Goal: Task Accomplishment & Management: Use online tool/utility

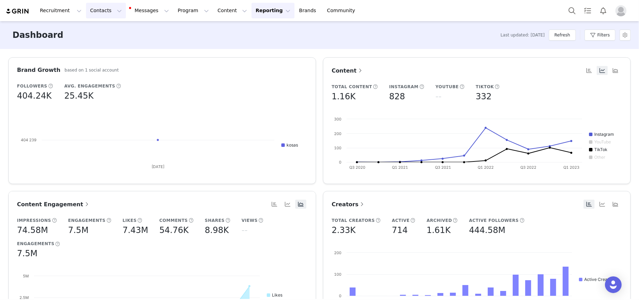
click at [104, 7] on button "Contacts Contacts" at bounding box center [106, 11] width 40 height 16
click at [100, 30] on p "Creators" at bounding box center [97, 30] width 21 height 7
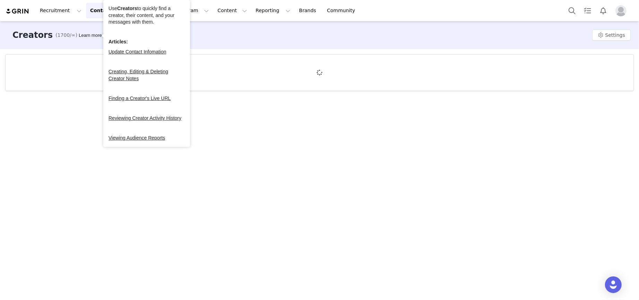
click at [283, 61] on div at bounding box center [320, 72] width 628 height 36
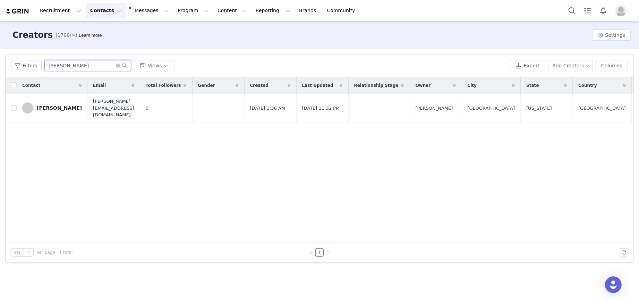
click at [90, 66] on input "[PERSON_NAME]" at bounding box center [87, 65] width 87 height 11
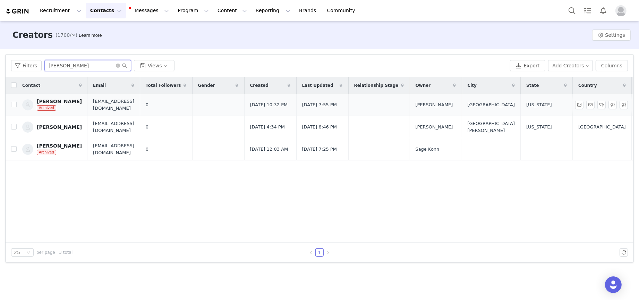
type input "[PERSON_NAME]"
click at [40, 99] on div "[PERSON_NAME]" at bounding box center [59, 101] width 45 height 6
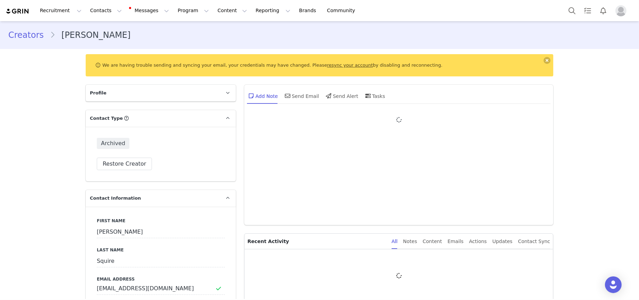
type input "+1 ([GEOGRAPHIC_DATA])"
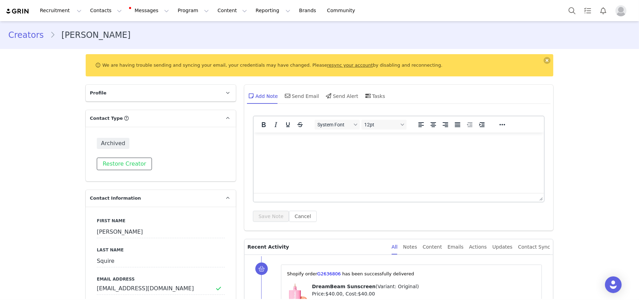
click at [118, 160] on button "Restore Creator" at bounding box center [124, 163] width 55 height 12
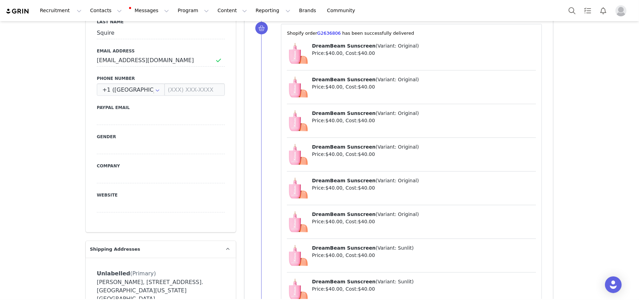
scroll to position [401, 0]
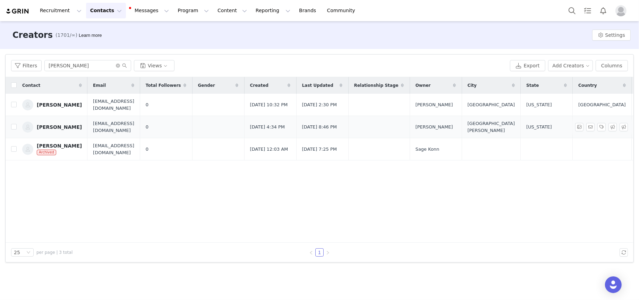
click at [65, 129] on div "[PERSON_NAME]" at bounding box center [59, 127] width 45 height 6
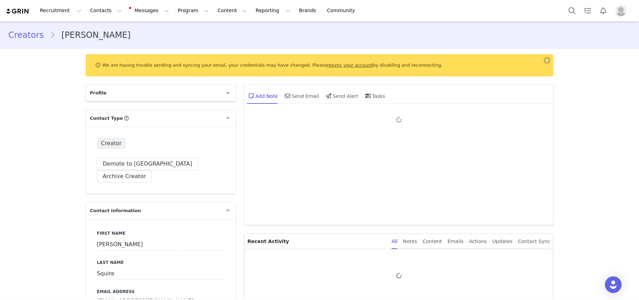
type input "+1 ([GEOGRAPHIC_DATA])"
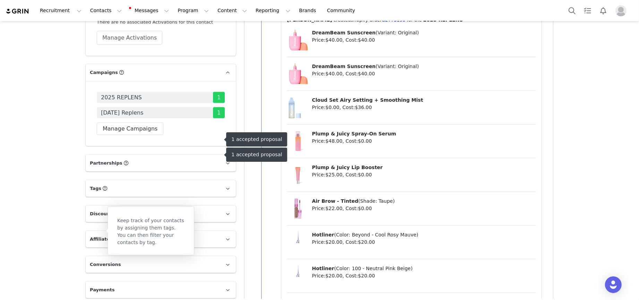
scroll to position [1082, 0]
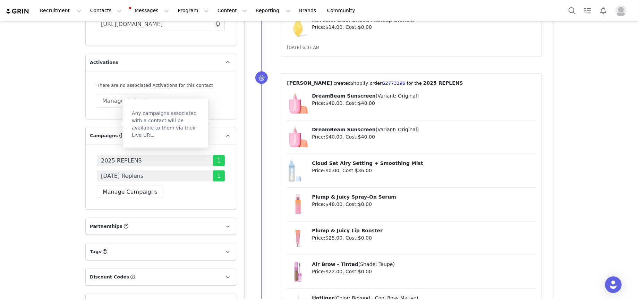
click at [131, 147] on div "Any campaigns associated with a contact will be available to them via their Liv…" at bounding box center [165, 123] width 87 height 49
click at [113, 156] on span "2025 REPLENS" at bounding box center [121, 160] width 41 height 8
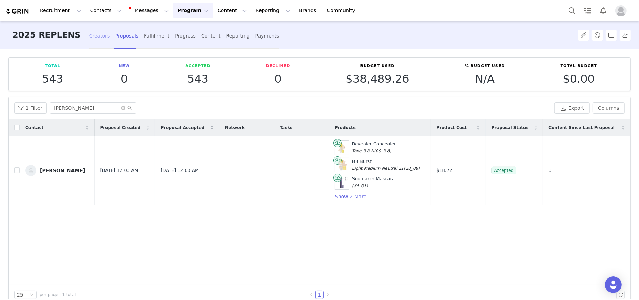
click at [92, 36] on div "Creators" at bounding box center [99, 36] width 21 height 18
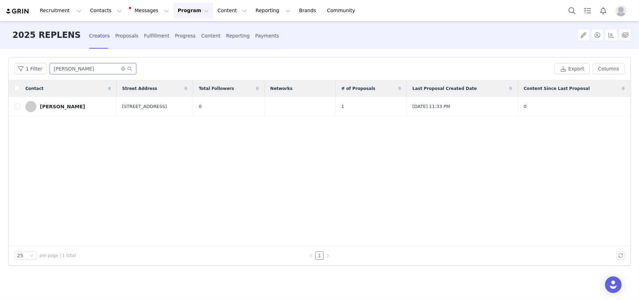
click at [92, 72] on input "[PERSON_NAME]" at bounding box center [93, 68] width 87 height 11
type input "[PERSON_NAME]"
click at [14, 110] on td at bounding box center [14, 107] width 11 height 20
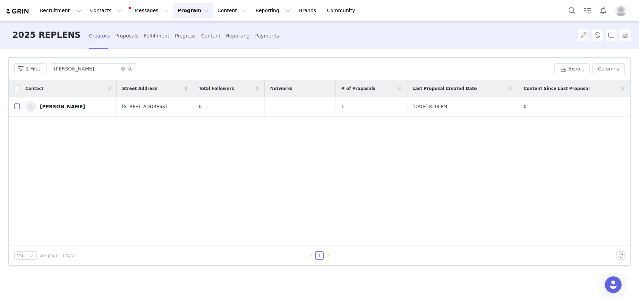
drag, startPoint x: 15, startPoint y: 107, endPoint x: 25, endPoint y: 108, distance: 9.4
click at [15, 107] on input "checkbox" at bounding box center [17, 106] width 6 height 6
checkbox input "true"
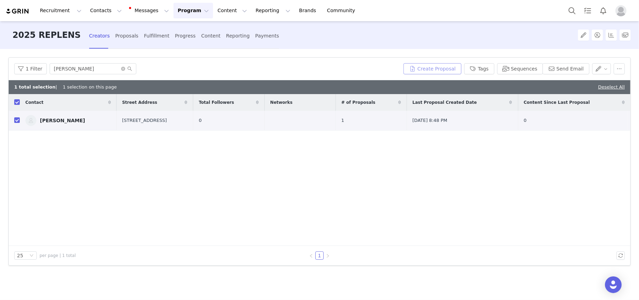
click at [426, 71] on button "Create Proposal" at bounding box center [432, 68] width 58 height 11
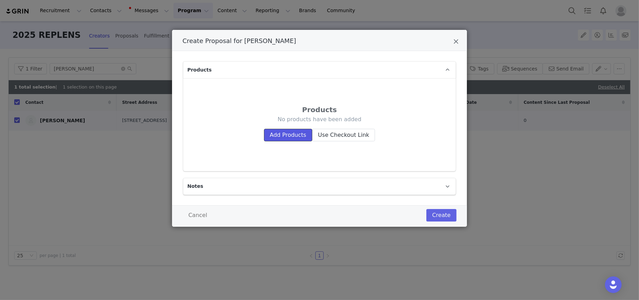
click at [285, 138] on button "Add Products" at bounding box center [288, 135] width 48 height 12
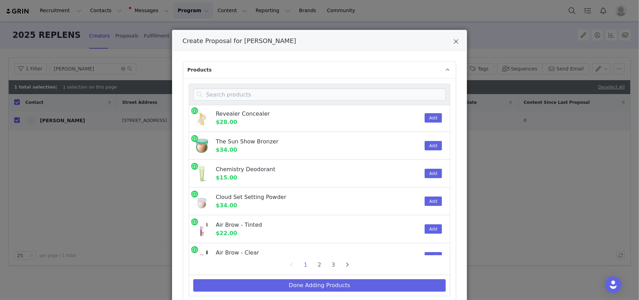
scroll to position [102, 0]
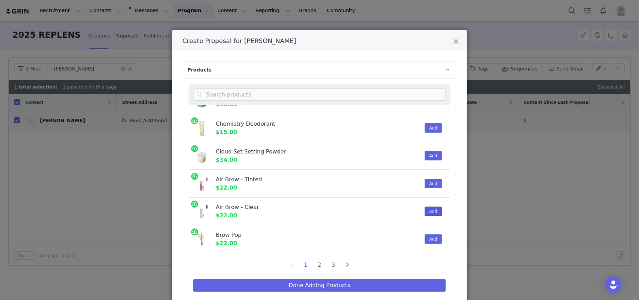
click at [424, 209] on button "Add" at bounding box center [432, 210] width 17 height 9
click at [316, 95] on input "Create Proposal for Kelsey Squire" at bounding box center [319, 94] width 252 height 12
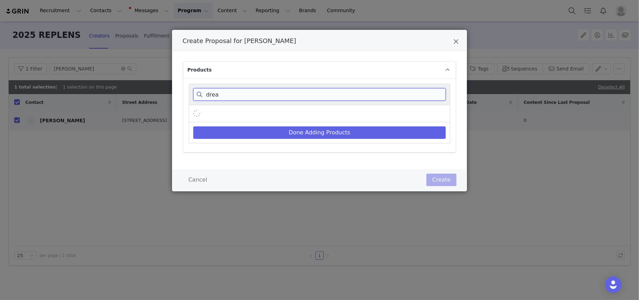
scroll to position [0, 0]
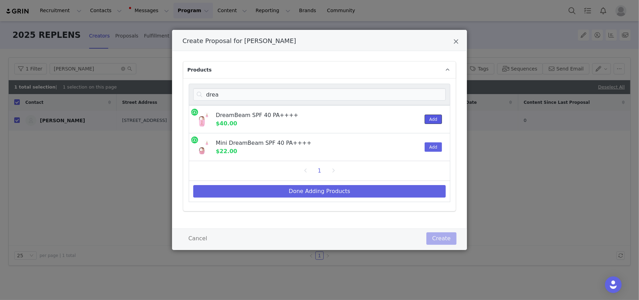
click at [429, 117] on button "Add" at bounding box center [432, 118] width 17 height 9
click at [301, 98] on input "drea" at bounding box center [319, 94] width 252 height 12
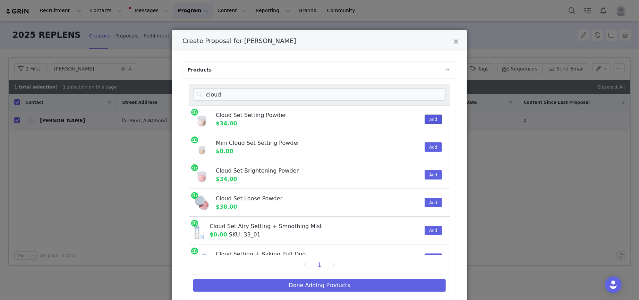
click at [424, 120] on button "Add" at bounding box center [432, 118] width 17 height 9
click at [288, 92] on input "cloud" at bounding box center [319, 94] width 252 height 12
click at [289, 92] on input "cloud" at bounding box center [319, 94] width 252 height 12
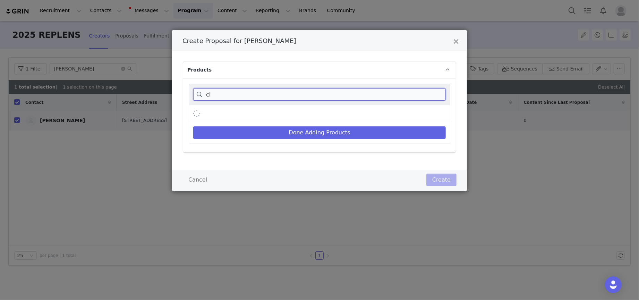
type input "c"
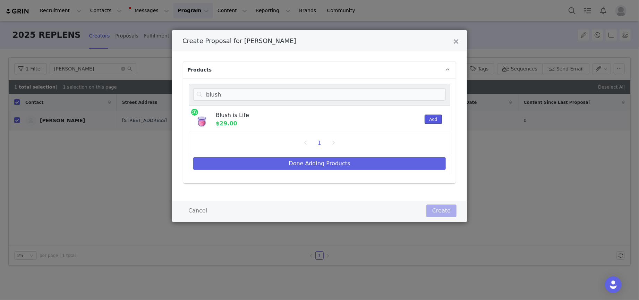
click at [427, 120] on button "Add" at bounding box center [432, 118] width 17 height 9
click at [428, 120] on button "Add" at bounding box center [432, 118] width 17 height 9
click at [236, 99] on input "blush" at bounding box center [319, 94] width 252 height 12
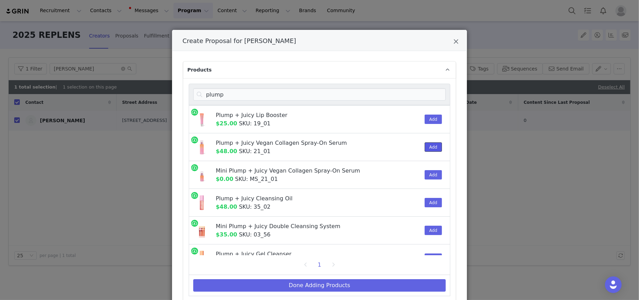
click at [429, 147] on button "Add" at bounding box center [432, 146] width 17 height 9
click at [331, 92] on input "plump" at bounding box center [319, 94] width 252 height 12
click at [332, 92] on input "plump" at bounding box center [319, 94] width 252 height 12
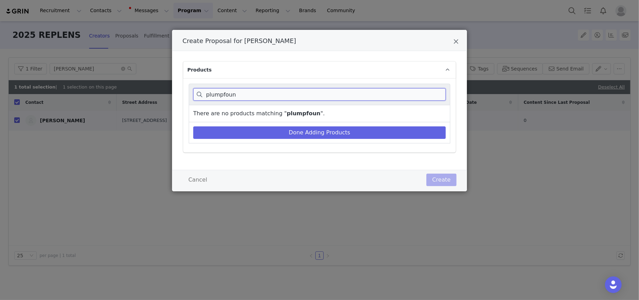
click at [259, 95] on input "plumpfoun" at bounding box center [319, 94] width 252 height 12
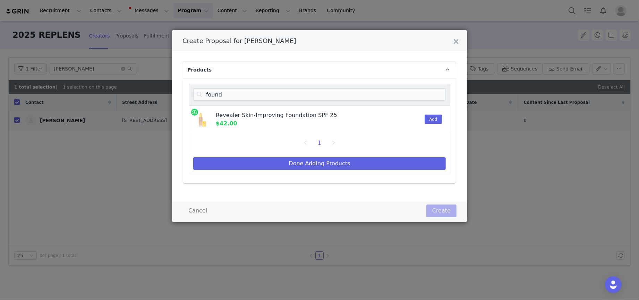
click at [422, 117] on div "Add" at bounding box center [430, 118] width 21 height 27
click at [435, 118] on button "Add" at bounding box center [432, 118] width 17 height 9
click at [286, 97] on input "found" at bounding box center [319, 94] width 252 height 12
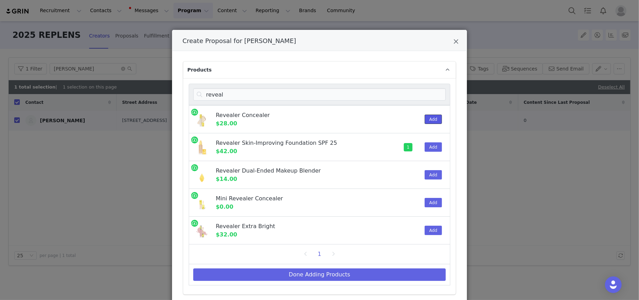
click at [433, 119] on button "Add" at bounding box center [432, 118] width 17 height 9
drag, startPoint x: 433, startPoint y: 119, endPoint x: 433, endPoint y: 122, distance: 3.5
click at [433, 119] on button "Add" at bounding box center [432, 118] width 17 height 9
click at [433, 171] on div "Add" at bounding box center [430, 174] width 21 height 27
click at [434, 174] on button "Add" at bounding box center [432, 174] width 17 height 9
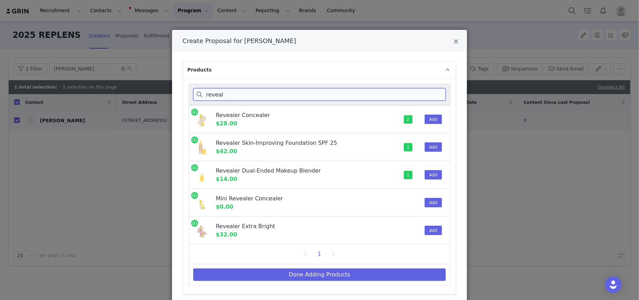
click at [269, 94] on input "reveal" at bounding box center [319, 94] width 252 height 12
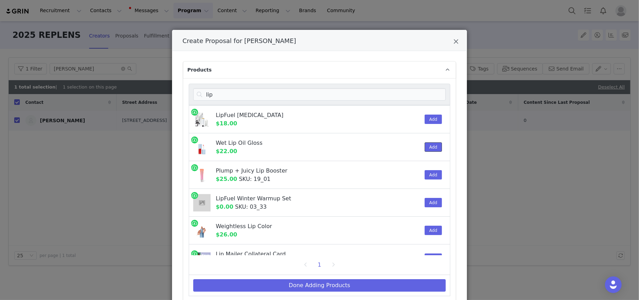
drag, startPoint x: 423, startPoint y: 149, endPoint x: 385, endPoint y: 131, distance: 42.2
click at [424, 149] on button "Add" at bounding box center [432, 146] width 17 height 9
click at [286, 94] on input "lip" at bounding box center [319, 94] width 252 height 12
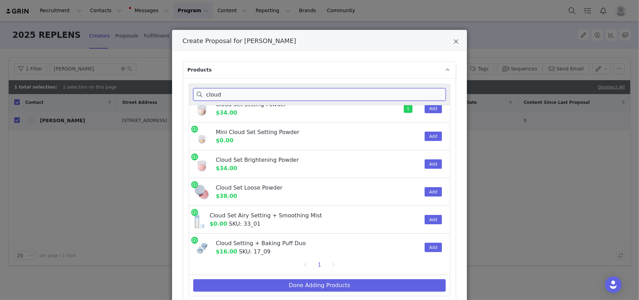
scroll to position [17, 0]
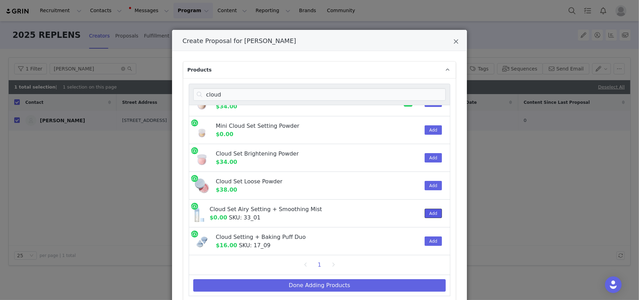
click at [424, 214] on button "Add" at bounding box center [432, 212] width 17 height 9
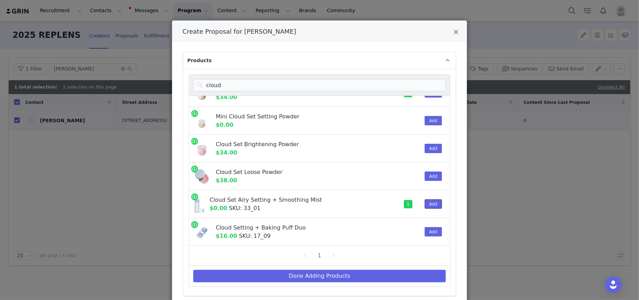
scroll to position [40, 0]
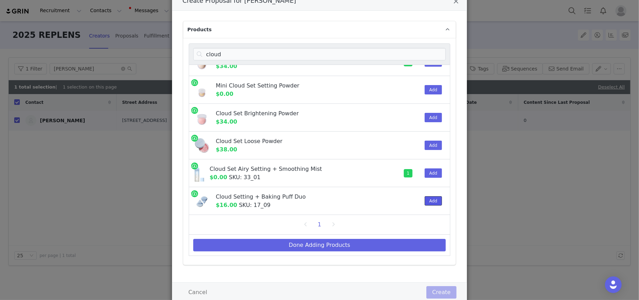
click at [424, 203] on button "Add" at bounding box center [432, 200] width 17 height 9
click at [224, 53] on input "cloud" at bounding box center [319, 54] width 252 height 12
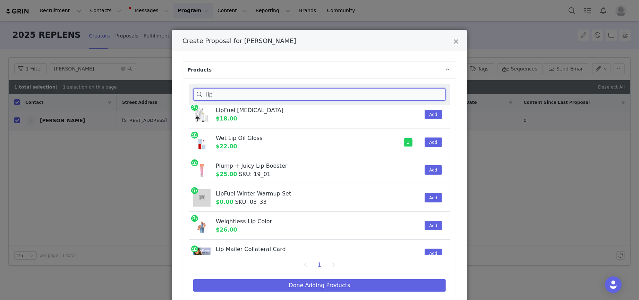
scroll to position [0, 0]
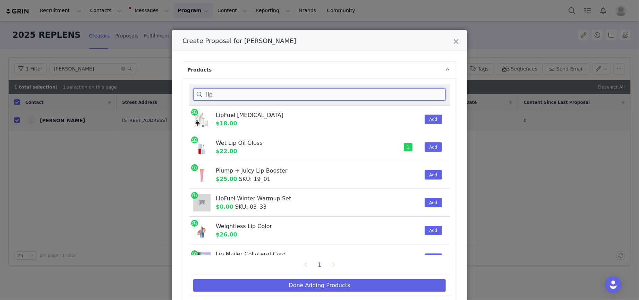
click at [231, 95] on input "lip" at bounding box center [319, 94] width 252 height 12
click at [230, 95] on input "lip" at bounding box center [319, 94] width 252 height 12
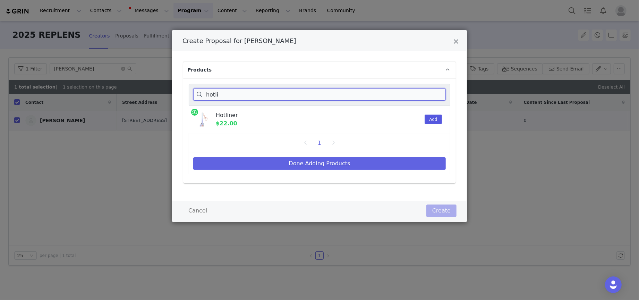
type input "hotli"
click at [439, 118] on button "Add" at bounding box center [432, 118] width 17 height 9
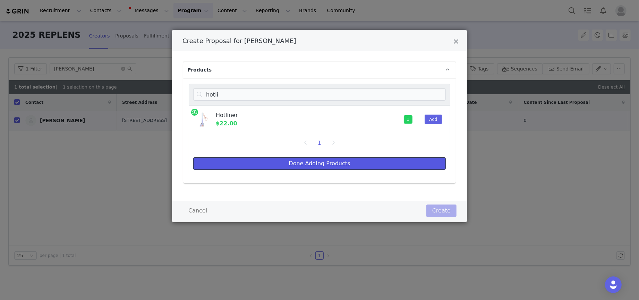
click at [414, 165] on button "Done Adding Products" at bounding box center [319, 163] width 252 height 12
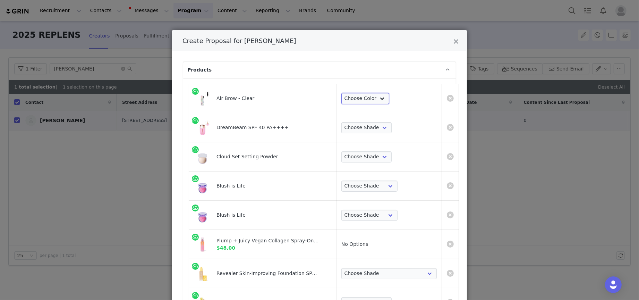
click at [350, 101] on select "Choose Color Clear" at bounding box center [365, 98] width 48 height 11
select select "28417421"
click at [341, 93] on select "Choose Color Clear" at bounding box center [365, 98] width 48 height 11
click at [350, 128] on select "Choose Shade Sunlit Original" at bounding box center [366, 127] width 50 height 11
select select "28417461"
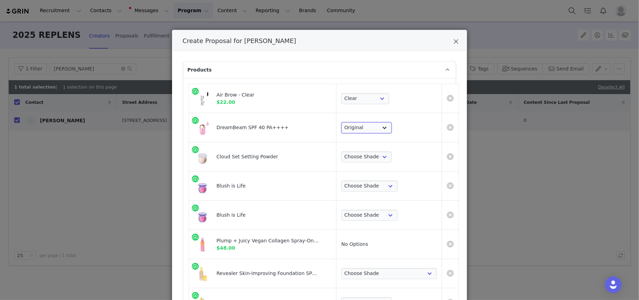
click at [341, 122] on select "Choose Shade Sunlit Original" at bounding box center [366, 127] width 50 height 11
click at [355, 158] on select "Choose Shade Airy Breezy Feathery Comfy Cushiony Pillowy Softly Silky Velvety D…" at bounding box center [366, 156] width 50 height 11
select select "7588769"
click at [341, 151] on select "Choose Shade Airy Breezy Feathery Comfy Cushiony Pillowy Softly Silky Velvety D…" at bounding box center [366, 156] width 50 height 11
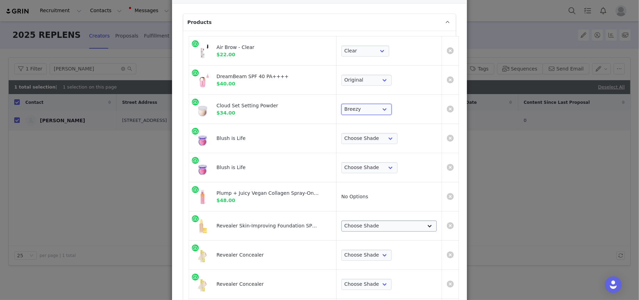
scroll to position [128, 0]
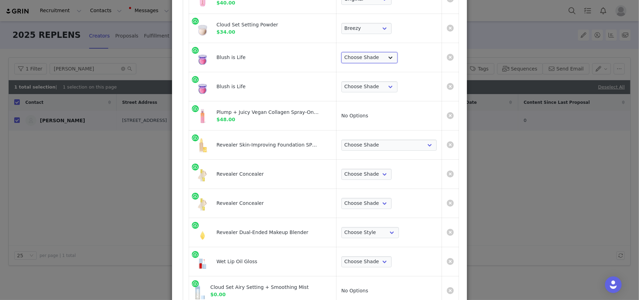
click at [354, 59] on select "Choose Shade Wavelength [MEDICAL_DATA] Heartbeat Blissed Hype Butterflies [MEDI…" at bounding box center [369, 57] width 56 height 11
select select "28414995"
click at [341, 52] on select "Choose Shade Wavelength [MEDICAL_DATA] Heartbeat Blissed Hype Butterflies [MEDI…" at bounding box center [369, 57] width 56 height 11
click at [355, 88] on select "Choose Shade Wavelength [MEDICAL_DATA] Heartbeat Blissed Hype Butterflies [MEDI…" at bounding box center [369, 86] width 56 height 11
select select "28415003"
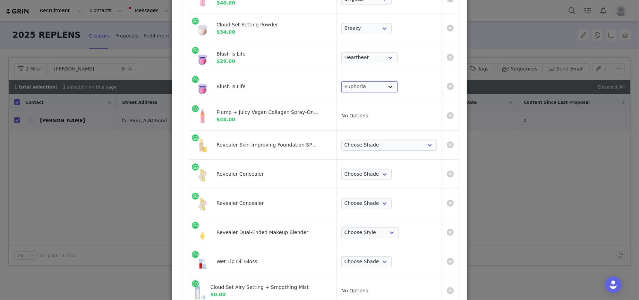
click at [341, 81] on select "Choose Shade Wavelength [MEDICAL_DATA] Heartbeat Blissed Hype Butterflies [MEDI…" at bounding box center [369, 86] width 56 height 11
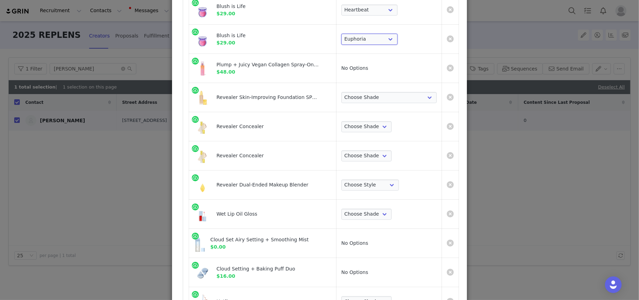
scroll to position [186, 0]
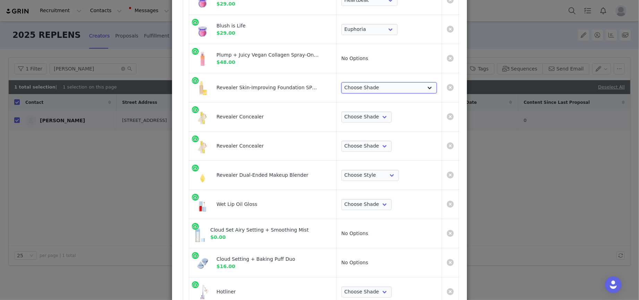
click at [345, 91] on select "Choose Shade Very Light Neutral 100 Very Light Neutral 110 Very Light Cool 120 …" at bounding box center [388, 87] width 95 height 11
click at [341, 82] on select "Choose Shade Very Light Neutral 100 Very Light Neutral 110 Very Light Cool 120 …" at bounding box center [388, 87] width 95 height 11
click at [359, 92] on select "Choose Shade Very Light Neutral 100 Very Light Neutral 110 Very Light Cool 120 …" at bounding box center [388, 87] width 95 height 11
select select "8701045"
click at [341, 82] on select "Choose Shade Very Light Neutral 100 Very Light Neutral 110 Very Light Cool 120 …" at bounding box center [388, 87] width 95 height 11
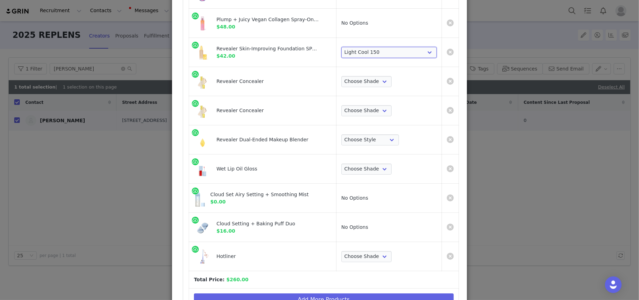
scroll to position [228, 0]
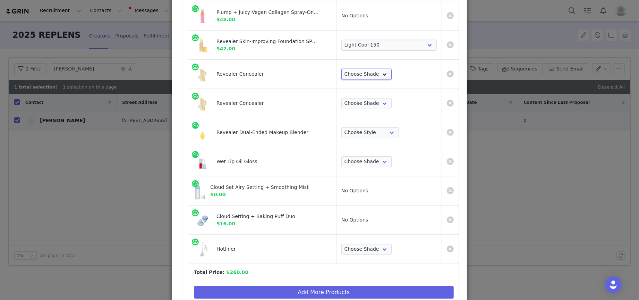
click at [350, 76] on select "Choose Shade Tone 0.5 N Tone 0.7 C Tone 01 N Tone 1.5 C Tone 02 W Tone 2.3 N To…" at bounding box center [366, 74] width 50 height 11
select select "28418356"
click at [341, 69] on select "Choose Shade Tone 0.5 N Tone 0.7 C Tone 01 N Tone 1.5 C Tone 02 W Tone 2.3 N To…" at bounding box center [366, 74] width 50 height 11
click at [353, 101] on select "Choose Shade Tone 0.5 N Tone 0.7 C Tone 01 N Tone 1.5 C Tone 02 W Tone 2.3 N To…" at bounding box center [366, 103] width 50 height 11
select select "28418357"
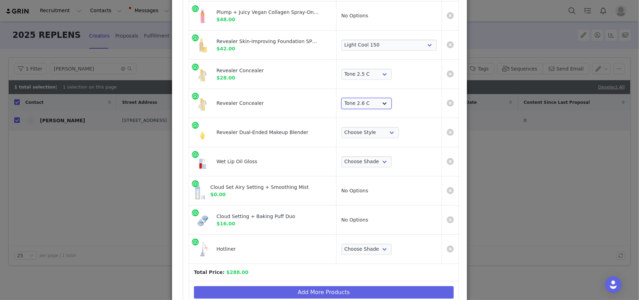
click at [341, 98] on select "Choose Shade Tone 0.5 N Tone 0.7 C Tone 01 N Tone 1.5 C Tone 02 W Tone 2.3 N To…" at bounding box center [366, 103] width 50 height 11
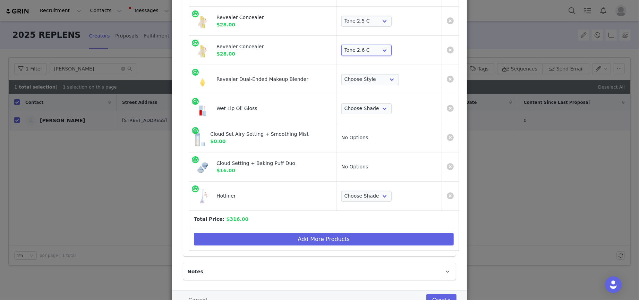
scroll to position [293, 0]
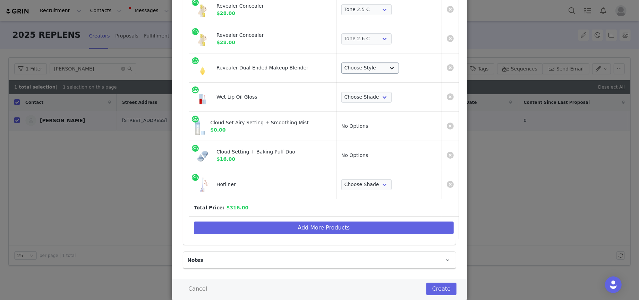
drag, startPoint x: 352, startPoint y: 62, endPoint x: 352, endPoint y: 66, distance: 4.2
click at [351, 63] on div "Choose Style Revealer Blender" at bounding box center [370, 67] width 58 height 11
click at [352, 70] on select "Choose Style Revealer Blender" at bounding box center [370, 67] width 58 height 11
select select "28418266"
click at [341, 62] on select "Choose Style Revealer Blender" at bounding box center [370, 67] width 58 height 11
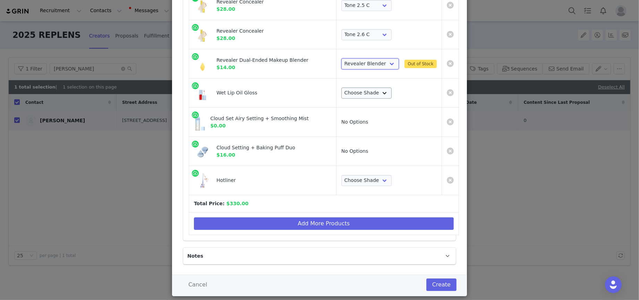
scroll to position [304, 0]
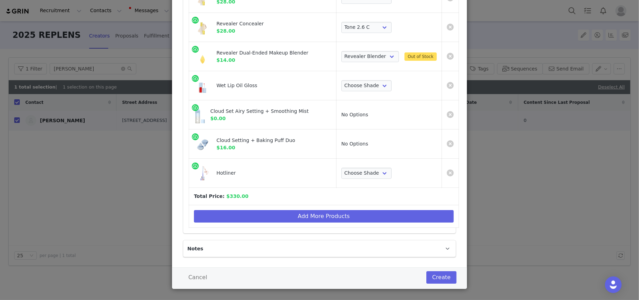
click at [447, 56] on link "Create Proposal for Kelsey Squire" at bounding box center [450, 56] width 7 height 7
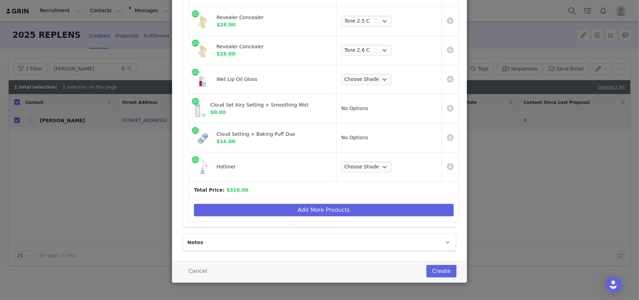
scroll to position [282, 0]
click at [370, 77] on select "Choose Shade Unzipped Unhooked Unbuttoned Jellyfish Malibu Dip Fruitjuice Jaws …" at bounding box center [366, 79] width 50 height 11
select select "7588672"
click at [341, 74] on select "Choose Shade Unzipped Unhooked Unbuttoned Jellyfish Malibu Dip Fruitjuice Jaws …" at bounding box center [366, 79] width 50 height 11
click at [352, 167] on select "Choose Shade 100 Max Epic Mega Infinite Beyond Supreme Extra Unbuttoned" at bounding box center [366, 166] width 50 height 11
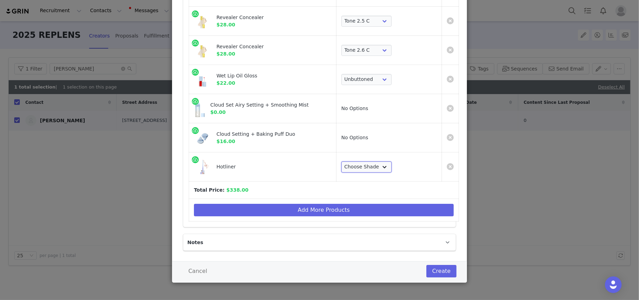
select select "28419947"
click at [341, 161] on select "Choose Shade 100 Max Epic Mega Infinite Beyond Supreme Extra Unbuttoned" at bounding box center [366, 166] width 50 height 11
click at [429, 271] on button "Create" at bounding box center [441, 271] width 30 height 12
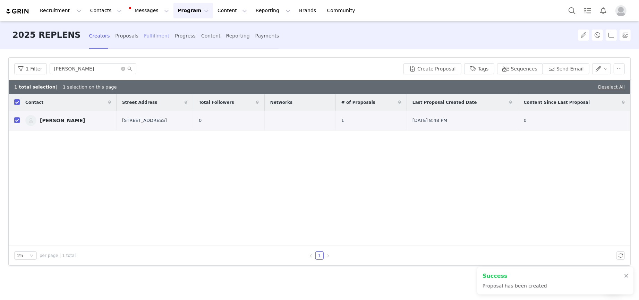
click at [144, 36] on div "Fulfillment" at bounding box center [156, 36] width 25 height 18
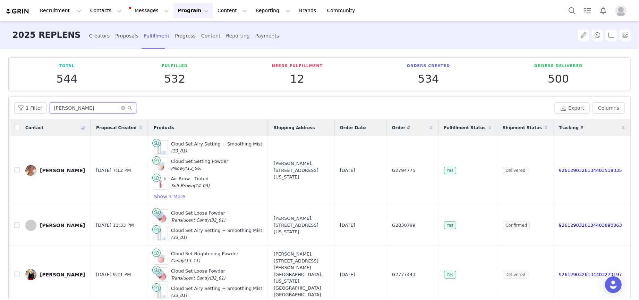
click at [94, 104] on input "[PERSON_NAME]" at bounding box center [93, 107] width 87 height 11
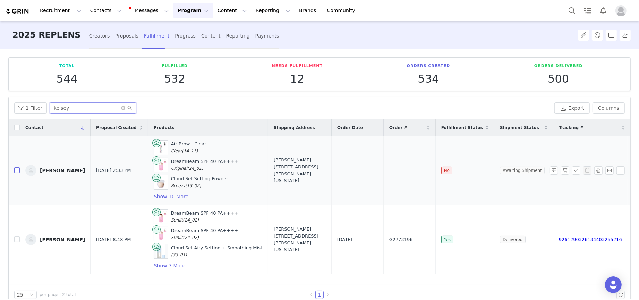
type input "kelsey"
click at [17, 167] on input "checkbox" at bounding box center [17, 170] width 6 height 6
checkbox input "true"
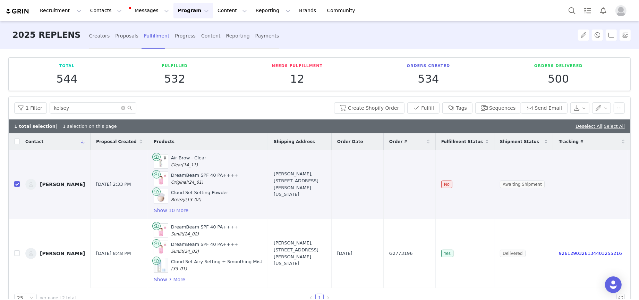
click at [386, 101] on div "1 Filter kelsey Create Shopify Order Fulfill Tags Sequences Send Email" at bounding box center [319, 108] width 621 height 23
click at [384, 107] on button "Create Shopify Order" at bounding box center [369, 107] width 70 height 11
